Goal: Task Accomplishment & Management: Manage account settings

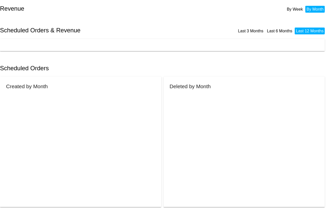
scroll to position [6, 0]
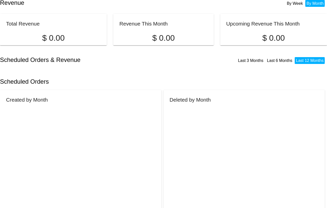
click at [140, 62] on h2 "Scheduled Orders & Revenue" at bounding box center [81, 59] width 163 height 7
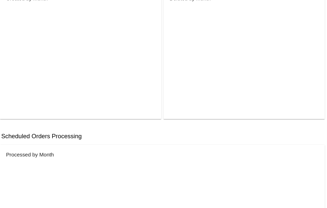
scroll to position [144, 0]
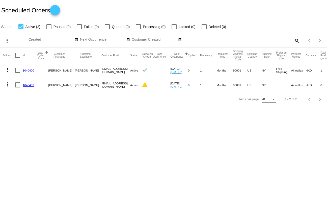
click at [29, 71] on link "1040400" at bounding box center [28, 70] width 11 height 3
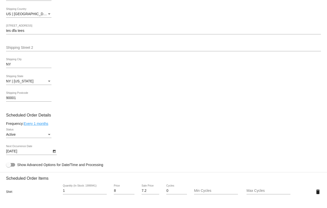
scroll to position [363, 0]
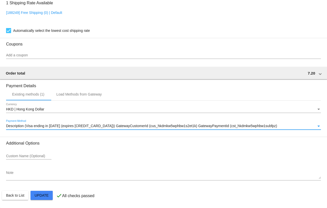
click at [137, 125] on span "Description (Visa ending in 1111 (expires 03/33)) GatewayCustomerId (cus_hkdmkw…" at bounding box center [141, 126] width 271 height 4
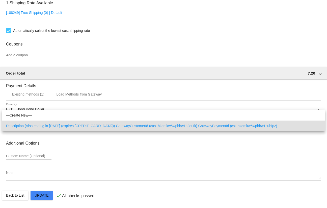
click at [86, 93] on div at bounding box center [163, 104] width 327 height 208
click at [86, 93] on div "Load Methods from Gateway" at bounding box center [79, 94] width 45 height 4
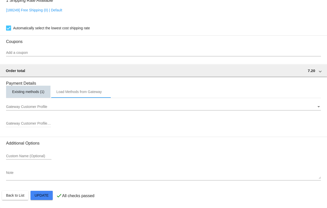
click at [31, 90] on div "Existing methods (1)" at bounding box center [28, 92] width 44 height 12
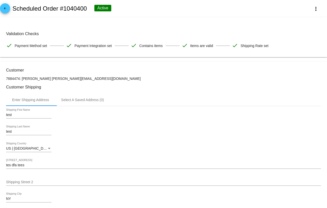
scroll to position [8, 0]
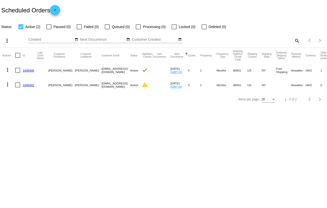
click at [29, 70] on link "1040400" at bounding box center [28, 70] width 11 height 3
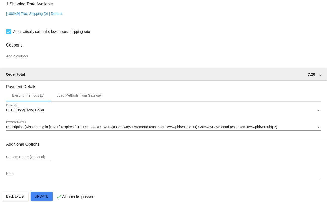
scroll to position [363, 0]
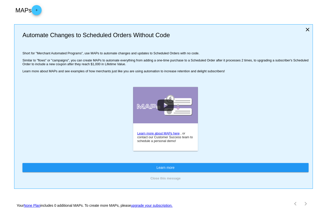
scroll to position [43, 0]
